Goal: Navigation & Orientation: Find specific page/section

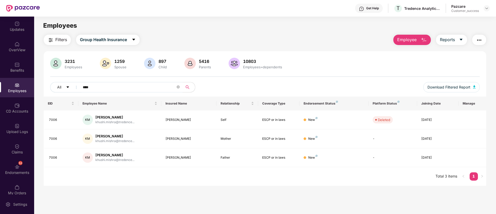
scroll to position [0, 0]
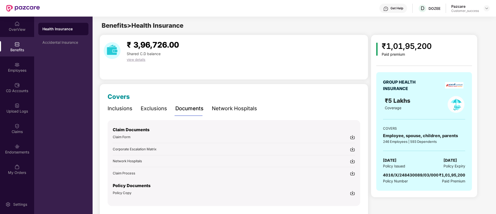
scroll to position [16, 0]
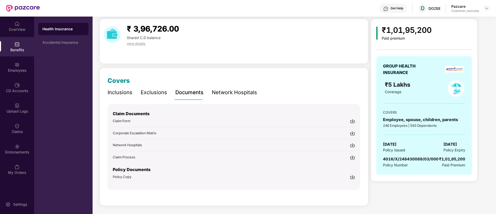
click at [491, 5] on header "Get Help D DOZEE Pazcare Customer_success" at bounding box center [248, 8] width 496 height 17
click at [486, 10] on img at bounding box center [487, 8] width 4 height 4
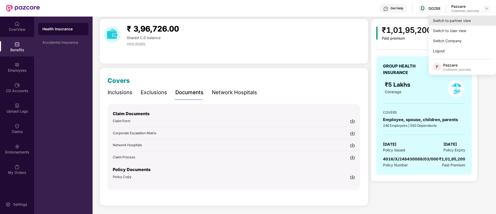
click at [466, 17] on div "Switch to partner view" at bounding box center [462, 21] width 67 height 10
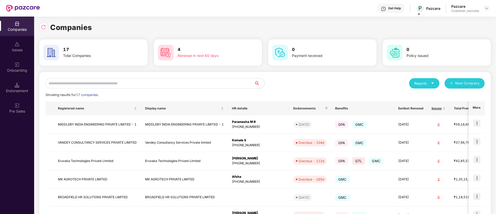
click at [125, 79] on input "text" at bounding box center [150, 83] width 209 height 10
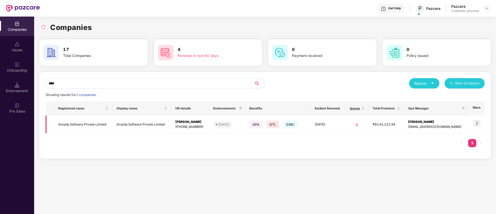
type input "****"
click at [477, 123] on img at bounding box center [476, 122] width 7 height 7
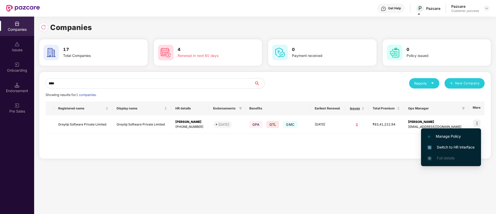
click at [455, 144] on li "Switch to HR interface" at bounding box center [451, 147] width 60 height 11
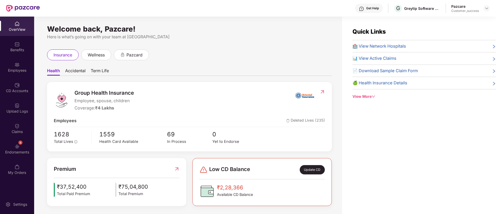
click at [22, 74] on div "Employees" at bounding box center [17, 66] width 34 height 19
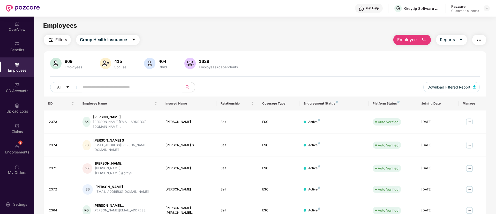
click at [131, 83] on span at bounding box center [130, 87] width 106 height 10
click at [17, 48] on div "Benefits" at bounding box center [17, 49] width 34 height 5
